Goal: Task Accomplishment & Management: Manage account settings

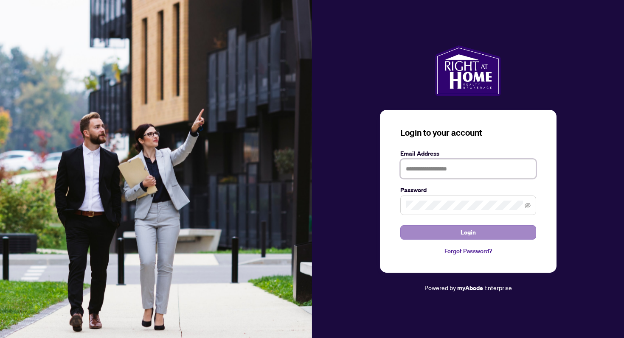
type input "**********"
click at [456, 231] on button "Login" at bounding box center [468, 232] width 136 height 14
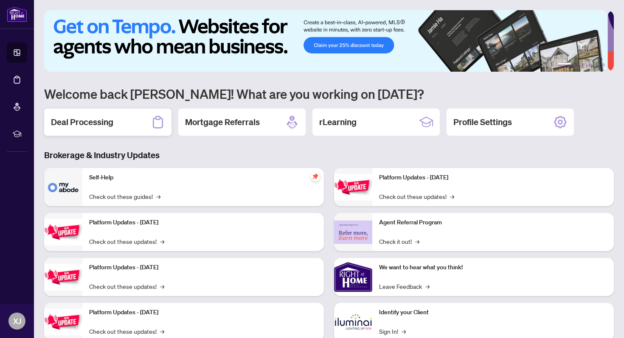
click at [83, 124] on h2 "Deal Processing" at bounding box center [82, 122] width 62 height 12
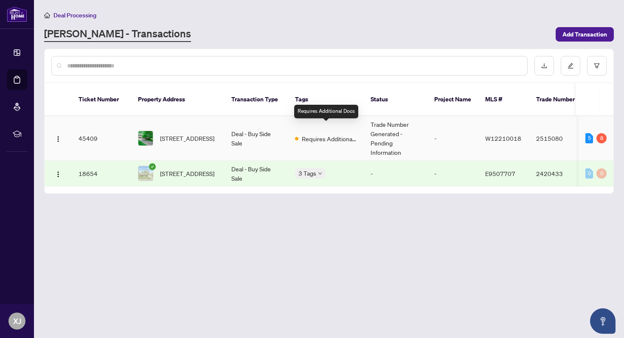
click at [313, 134] on span "Requires Additional Docs" at bounding box center [329, 138] width 55 height 9
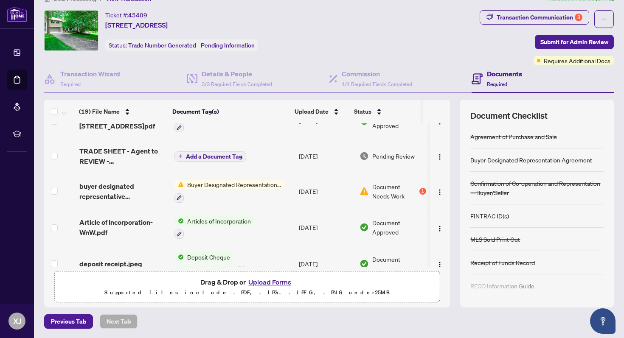
scroll to position [198, 0]
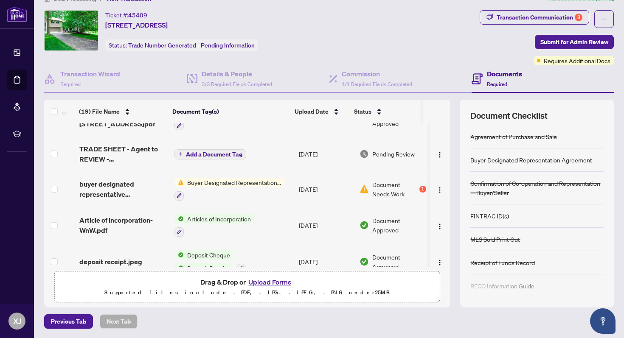
click at [309, 152] on td "[DATE]" at bounding box center [326, 154] width 60 height 34
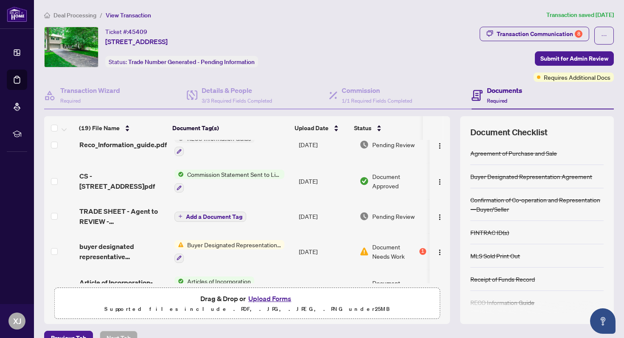
scroll to position [160, 0]
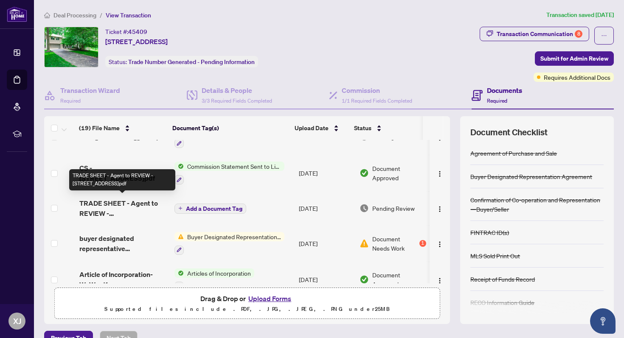
click at [124, 204] on span "TRADE SHEET - Agent to REVIEW - [STREET_ADDRESS]pdf" at bounding box center [123, 208] width 88 height 20
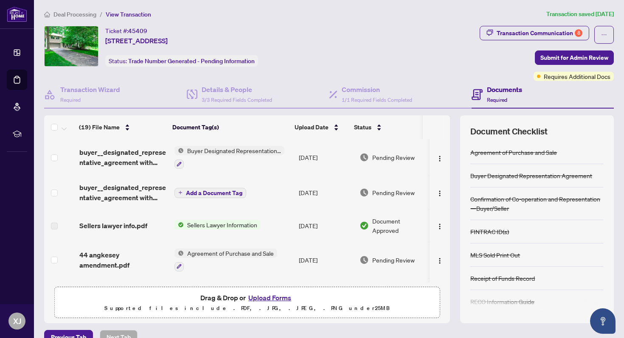
scroll to position [154, 0]
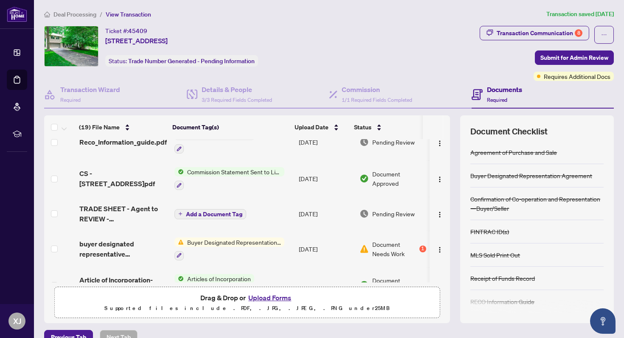
click at [273, 298] on button "Upload Forms" at bounding box center [270, 298] width 48 height 11
